Goal: Task Accomplishment & Management: Complete application form

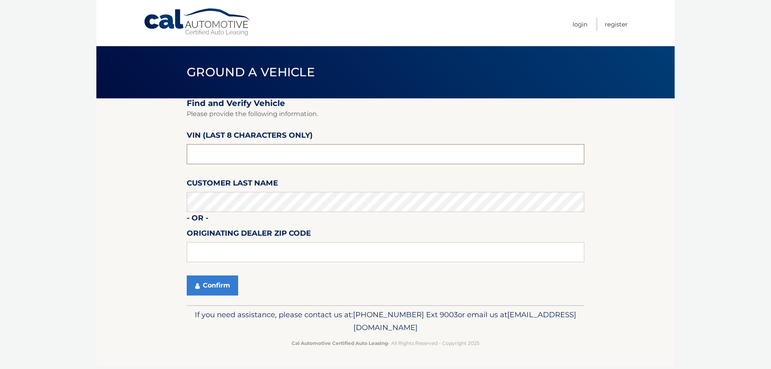
click at [217, 163] on input "text" at bounding box center [386, 154] width 398 height 20
drag, startPoint x: 237, startPoint y: 150, endPoint x: 85, endPoint y: 163, distance: 152.8
click at [85, 163] on body "Cal Automotive Menu Login Register Ground a Vehicle" at bounding box center [385, 184] width 771 height 369
type input "ND540064"
click at [221, 282] on button "Confirm" at bounding box center [212, 286] width 51 height 20
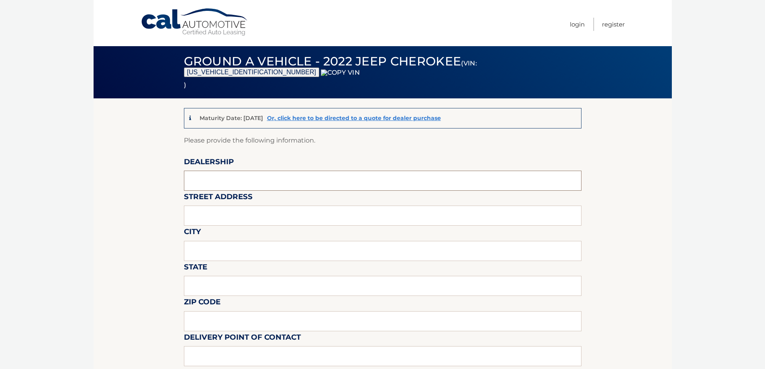
click at [212, 180] on input "text" at bounding box center [383, 181] width 398 height 20
type input "WESTBURY JEEP"
click at [237, 212] on input "text" at bounding box center [383, 216] width 398 height 20
click at [238, 252] on input "text" at bounding box center [383, 251] width 398 height 20
click at [237, 224] on input "1" at bounding box center [383, 216] width 398 height 20
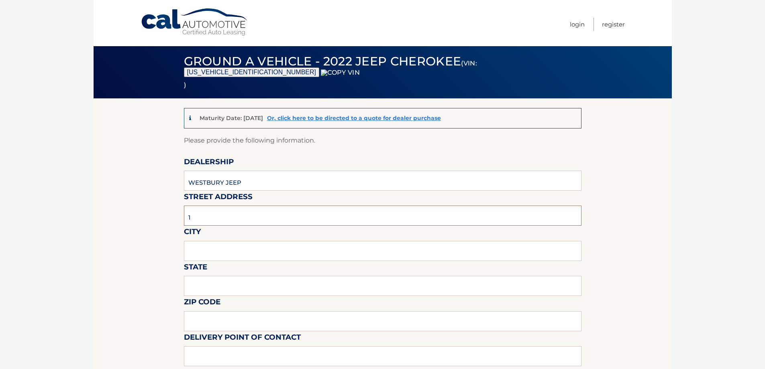
type input "[STREET_ADDRESS][PERSON_NAME]"
click at [235, 254] on input "text" at bounding box center [383, 251] width 398 height 20
type input "SYOSSET"
click at [227, 287] on input "text" at bounding box center [383, 286] width 398 height 20
type input "NY"
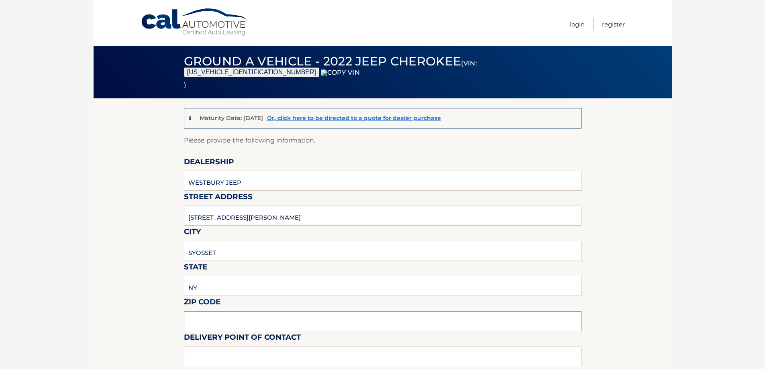
click at [200, 319] on input "text" at bounding box center [383, 321] width 398 height 20
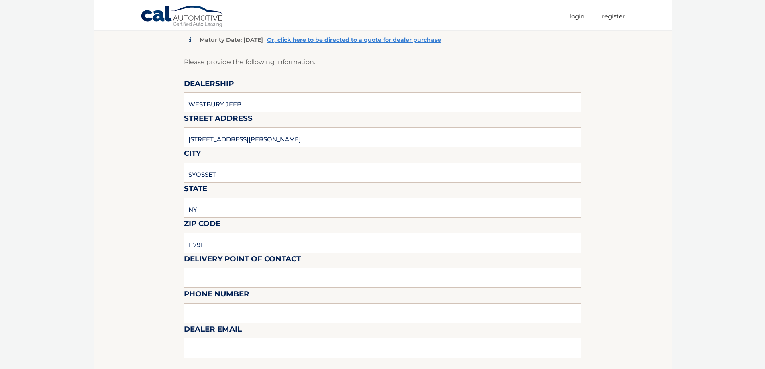
scroll to position [120, 0]
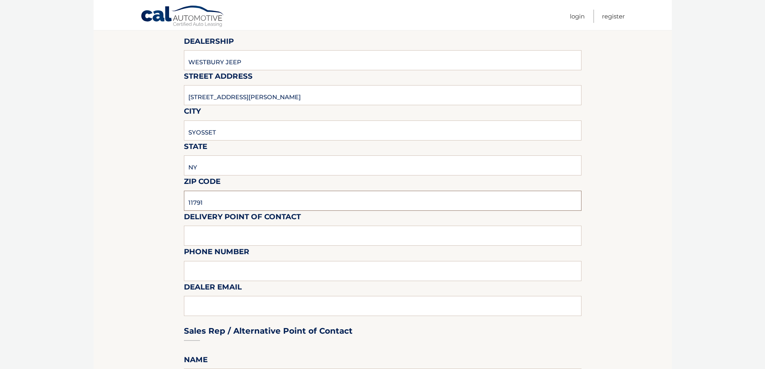
type input "11791"
click at [219, 233] on input "text" at bounding box center [383, 236] width 398 height 20
type input "SHAWN"
type input "6313123854"
type input "SREISCHMANN@WESTBURYJEEP.COM"
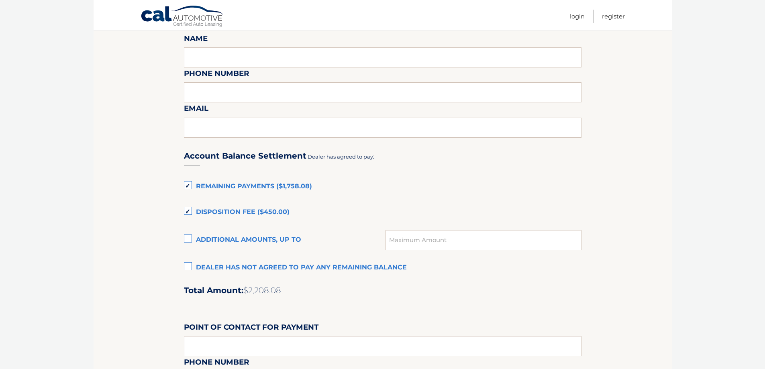
click at [227, 263] on label "Dealer has not agreed to pay any remaining balance" at bounding box center [383, 268] width 398 height 16
click at [0, 0] on input "Dealer has not agreed to pay any remaining balance" at bounding box center [0, 0] width 0 height 0
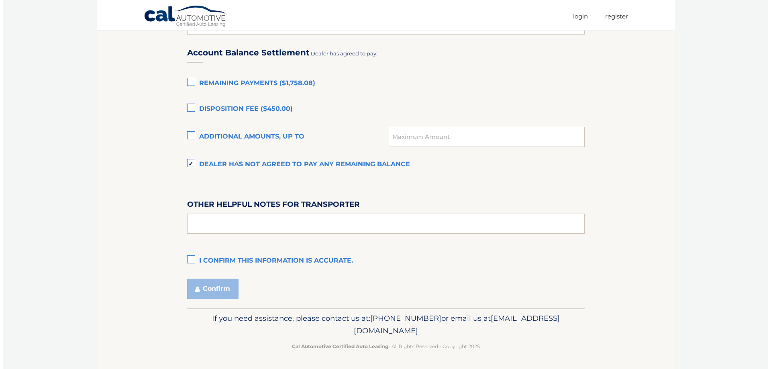
scroll to position [545, 0]
click at [233, 263] on label "I confirm this information is accurate." at bounding box center [383, 261] width 398 height 16
click at [0, 0] on input "I confirm this information is accurate." at bounding box center [0, 0] width 0 height 0
click at [222, 284] on button "Confirm" at bounding box center [209, 288] width 51 height 20
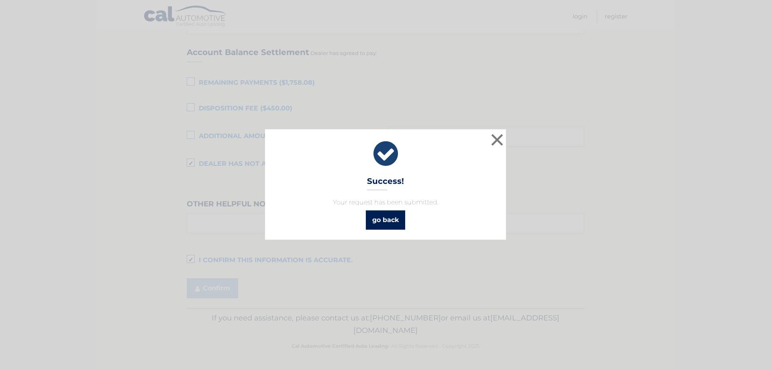
click at [384, 218] on link "go back" at bounding box center [385, 219] width 39 height 19
